Goal: Navigation & Orientation: Find specific page/section

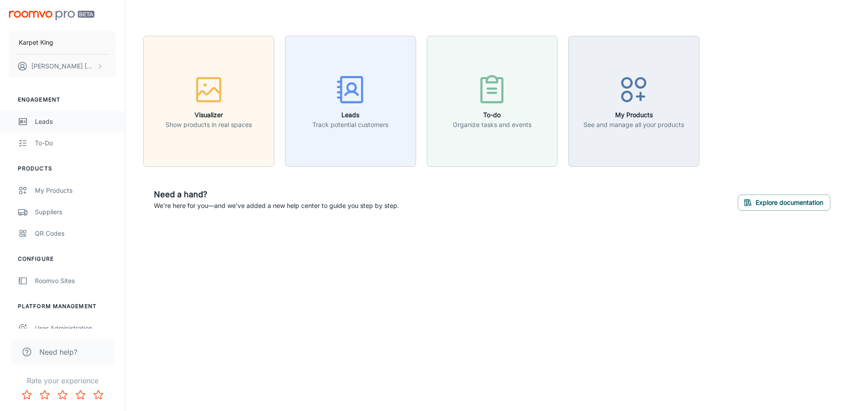
click at [36, 123] on div "Leads" at bounding box center [75, 122] width 81 height 10
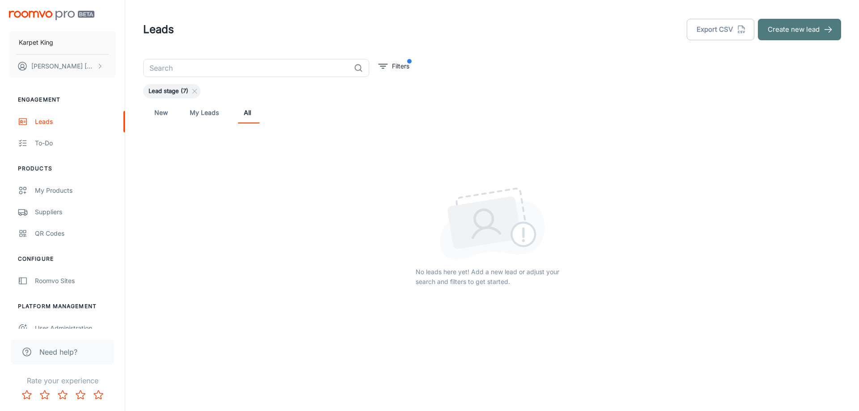
click at [804, 38] on button "Create new lead" at bounding box center [799, 29] width 83 height 21
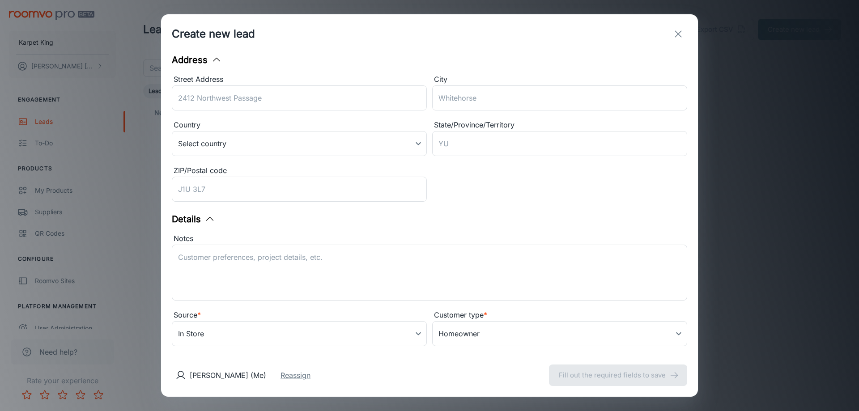
scroll to position [139, 0]
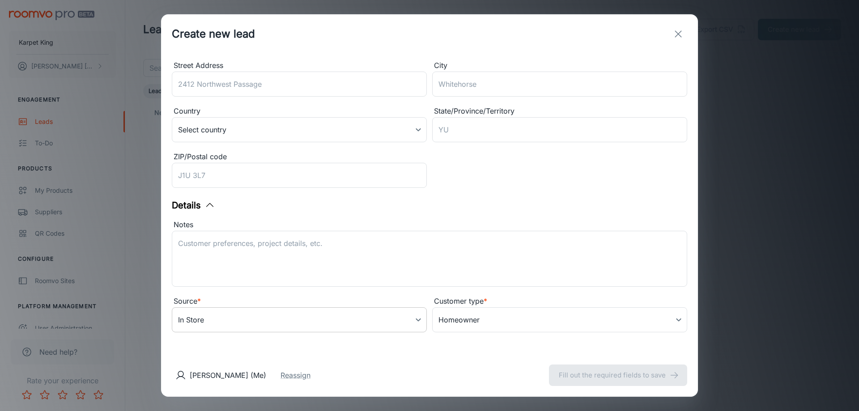
click at [281, 327] on body "Karpet King Morteza Afkhami Engagement Leads To-do Products My Products Supplie…" at bounding box center [429, 205] width 859 height 411
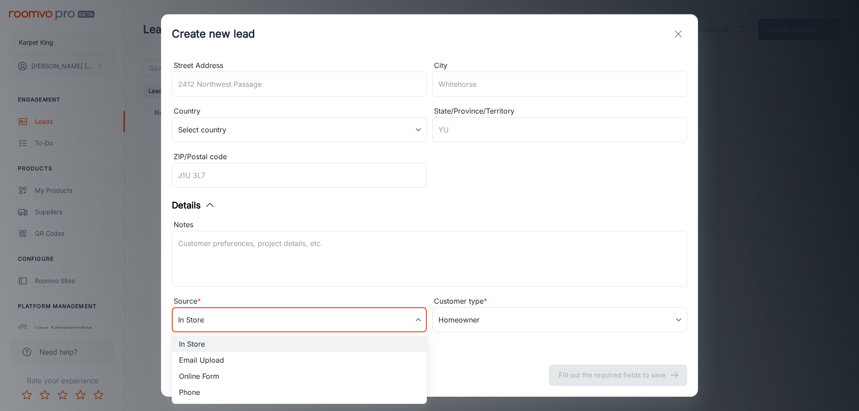
click at [251, 380] on li "Online Form" at bounding box center [299, 376] width 255 height 16
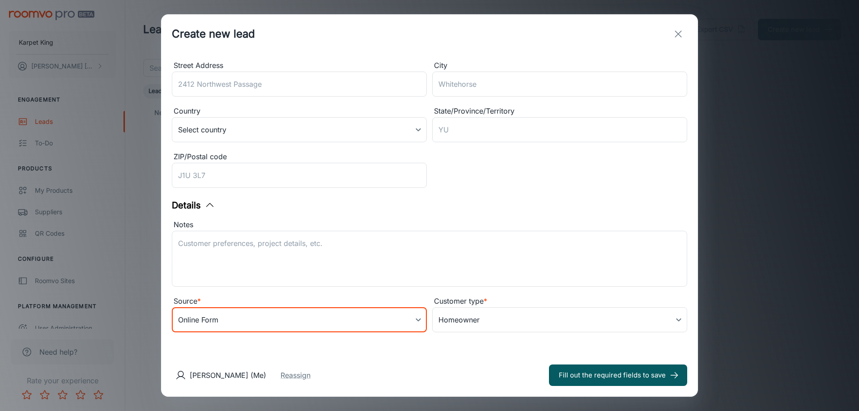
type input "online_form"
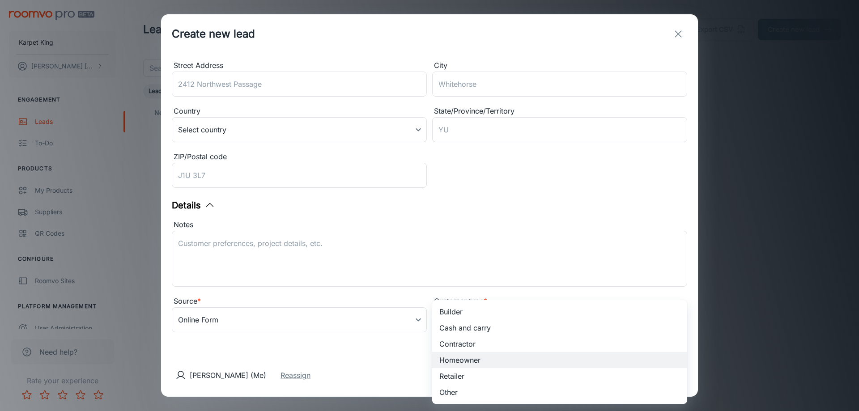
click at [443, 315] on body "Karpet King Morteza Afkhami Engagement Leads To-do Products My Products Supplie…" at bounding box center [429, 205] width 859 height 411
click at [367, 357] on div at bounding box center [429, 205] width 859 height 411
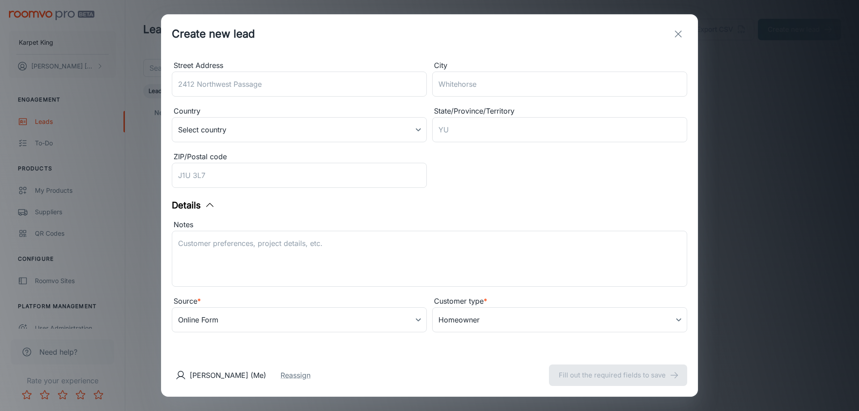
scroll to position [0, 0]
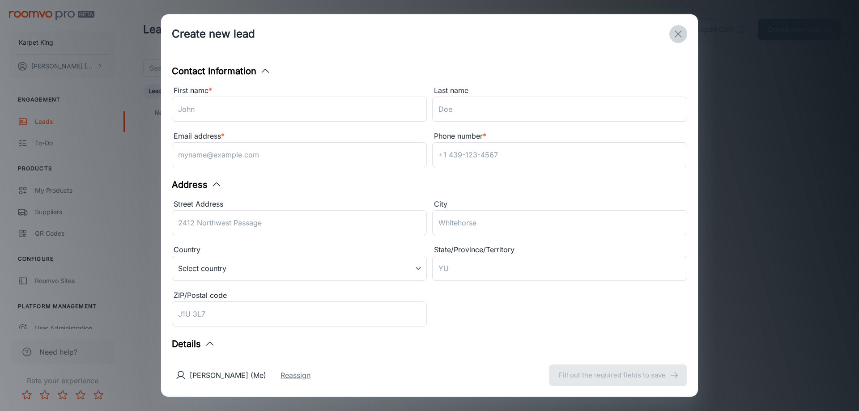
click at [680, 31] on line "exit" at bounding box center [678, 34] width 6 height 6
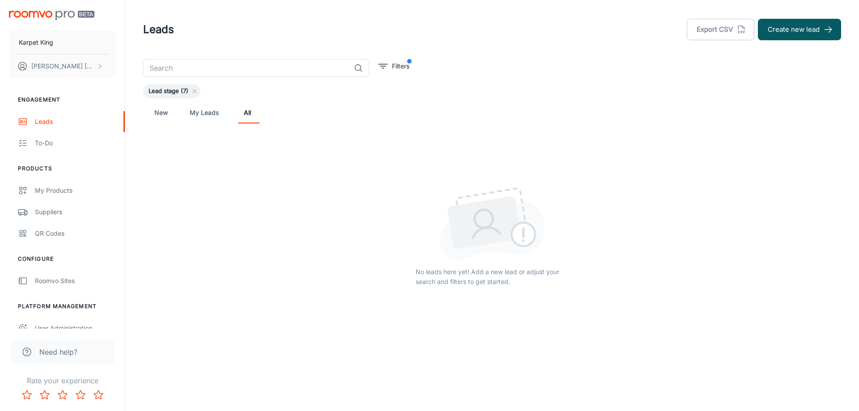
click at [732, 172] on div "No leads here yet! Add a new lead or adjust your search and filters to get star…" at bounding box center [492, 237] width 698 height 206
click at [198, 119] on link "My Leads" at bounding box center [204, 112] width 29 height 21
click at [172, 113] on div "New My Leads All" at bounding box center [492, 112] width 684 height 21
click at [161, 113] on link "New" at bounding box center [160, 112] width 21 height 21
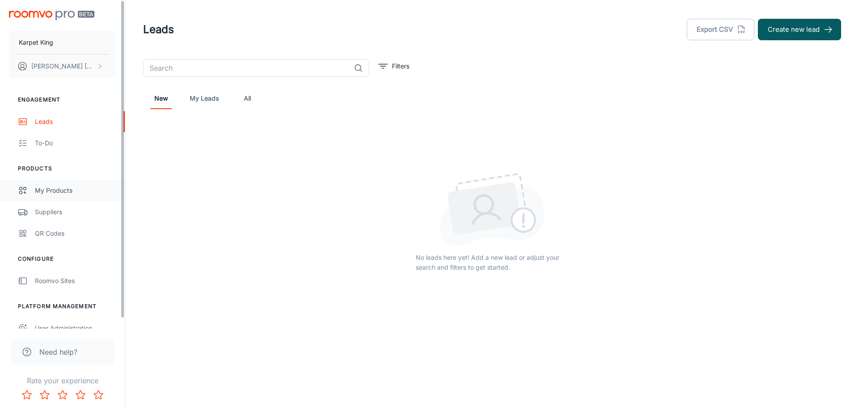
click at [78, 187] on div "My Products" at bounding box center [75, 191] width 81 height 10
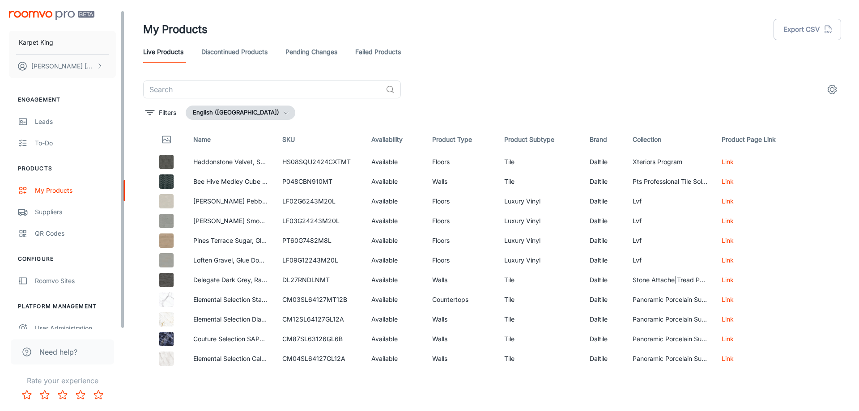
scroll to position [10, 0]
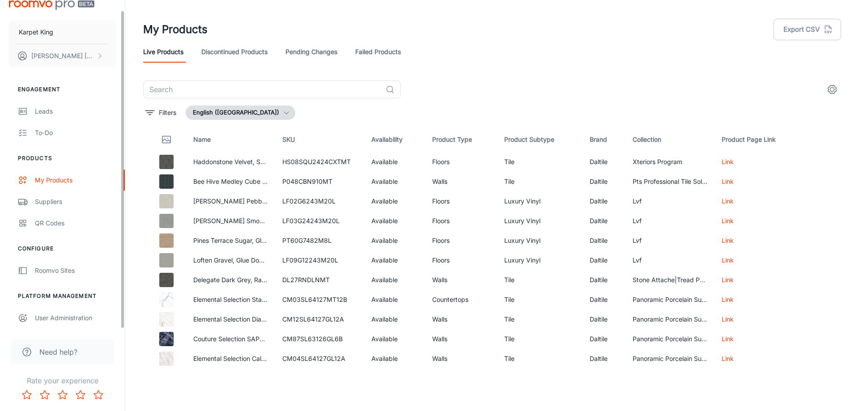
drag, startPoint x: 122, startPoint y: 159, endPoint x: 121, endPoint y: 259, distance: 99.3
click at [121, 259] on div "Karpet King [PERSON_NAME] Engagement Leads To-do Products My Products Suppliers…" at bounding box center [62, 164] width 125 height 329
click at [56, 325] on link "User Administration" at bounding box center [62, 317] width 125 height 21
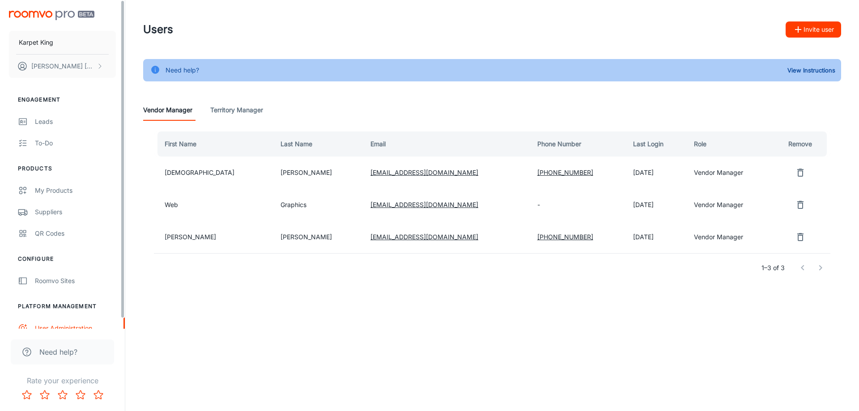
click at [374, 365] on div "Karpet King [PERSON_NAME] Engagement Leads To-do Products My Products Suppliers…" at bounding box center [429, 205] width 859 height 411
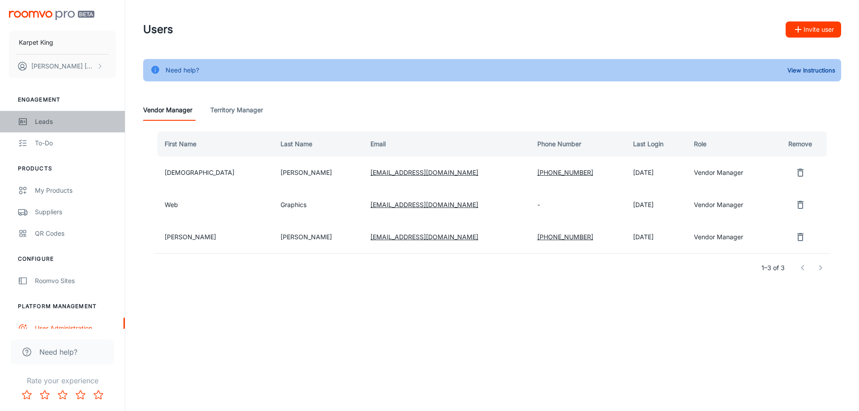
click at [55, 124] on div "Leads" at bounding box center [75, 122] width 81 height 10
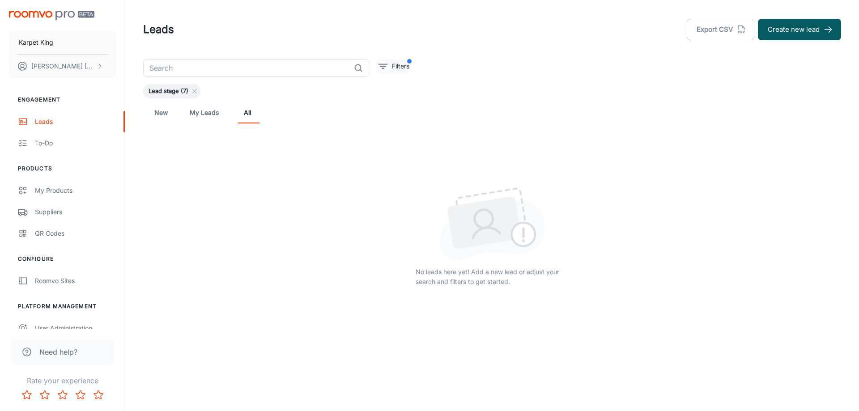
click at [402, 68] on p "Filters" at bounding box center [400, 66] width 17 height 10
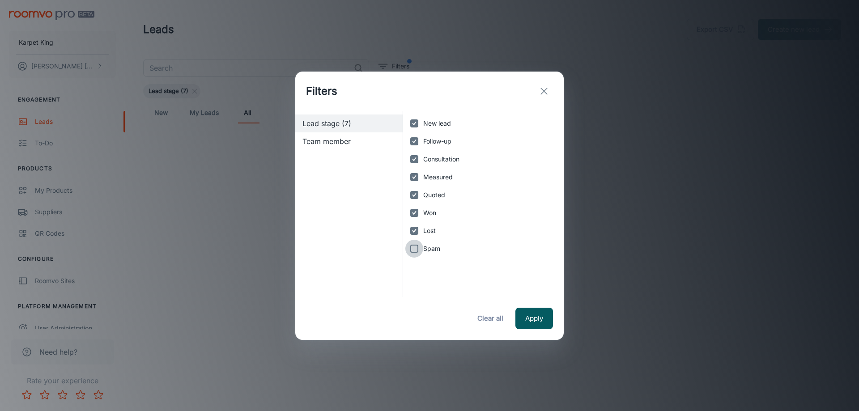
click at [412, 248] on input "Spam" at bounding box center [414, 249] width 18 height 18
checkbox input "true"
click at [533, 315] on button "Apply" at bounding box center [534, 318] width 38 height 21
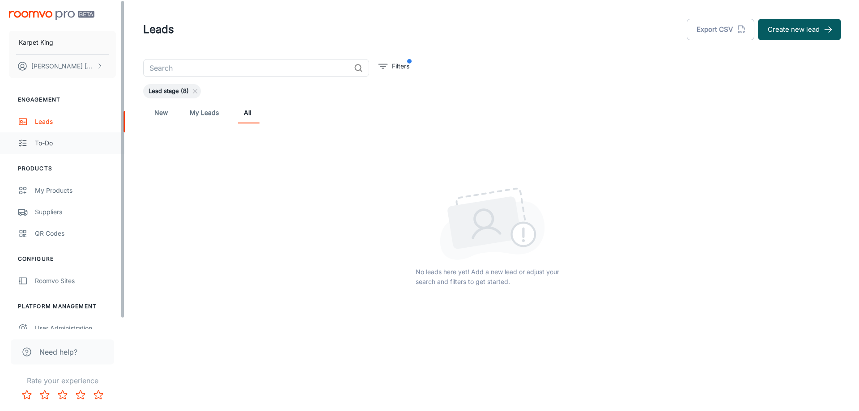
click at [50, 140] on div "To-do" at bounding box center [75, 143] width 81 height 10
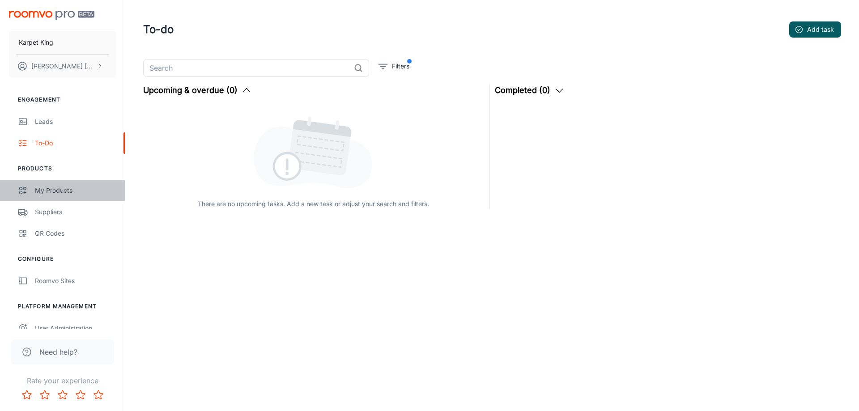
click at [55, 189] on div "My Products" at bounding box center [75, 191] width 81 height 10
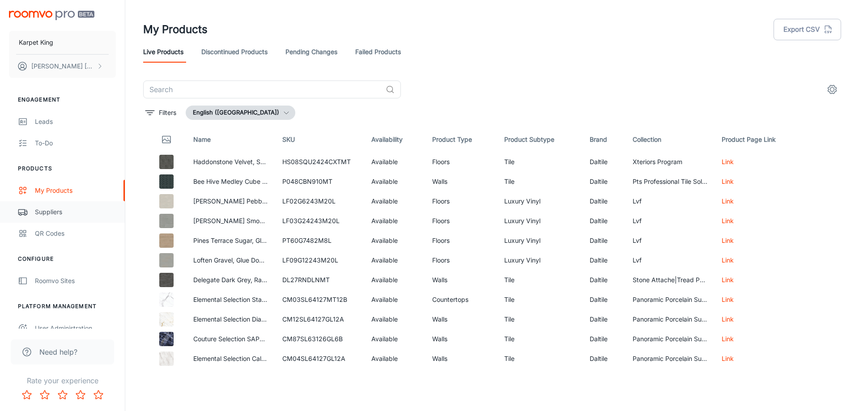
click at [47, 218] on link "Suppliers" at bounding box center [62, 211] width 125 height 21
